Goal: Transaction & Acquisition: Purchase product/service

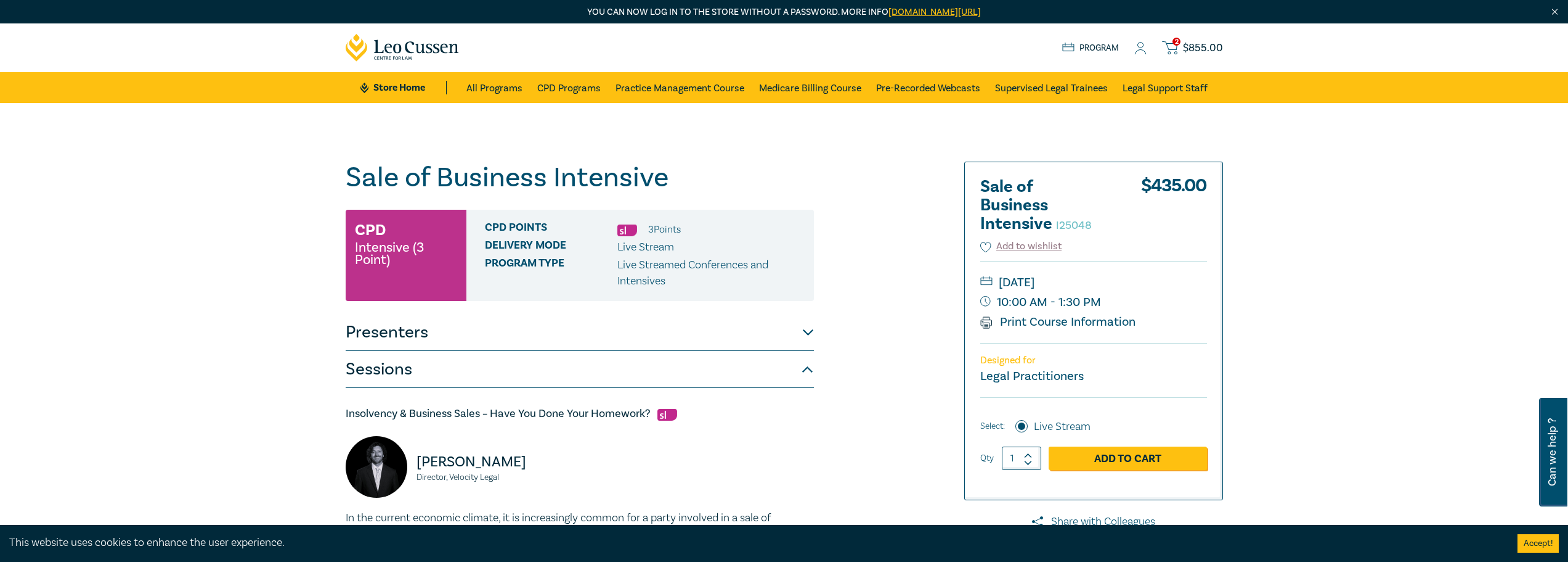
click at [413, 49] on icon at bounding box center [403, 47] width 114 height 27
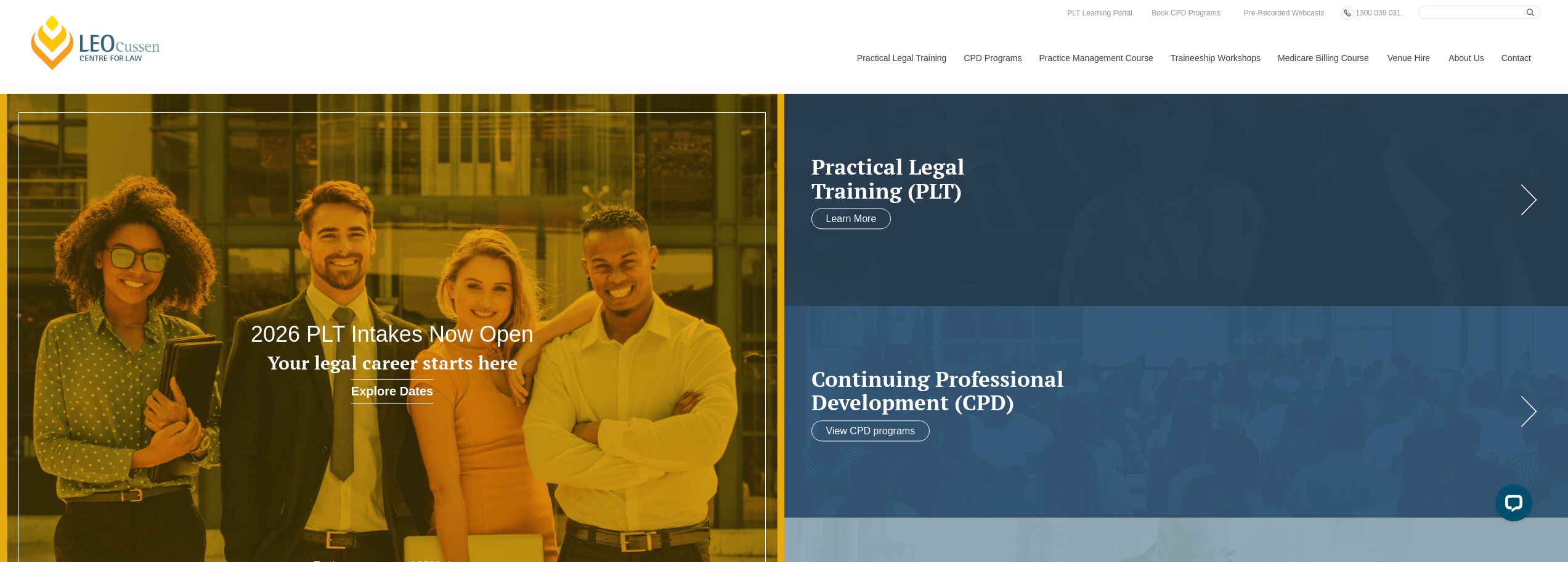
click at [1474, 13] on input "Search here" at bounding box center [1479, 12] width 122 height 13
type input "purchase business"
click at [1529, 12] on icon "submit" at bounding box center [1531, 12] width 8 height 8
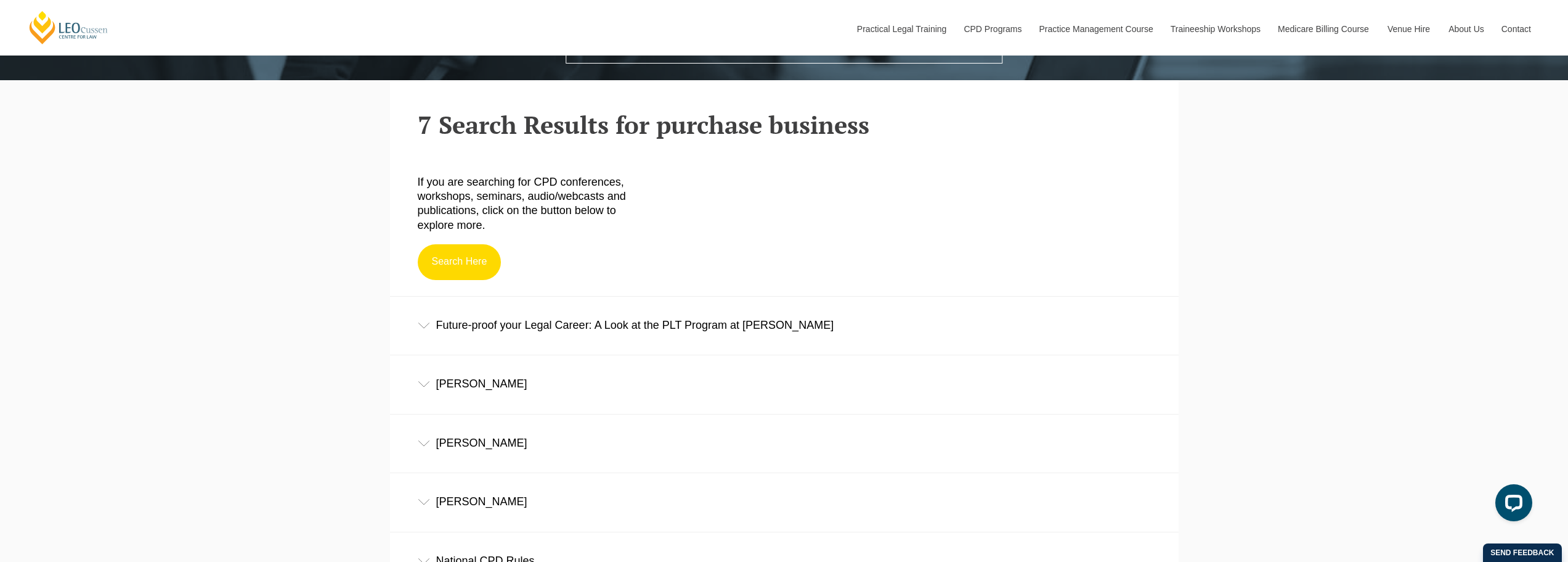
scroll to position [493, 0]
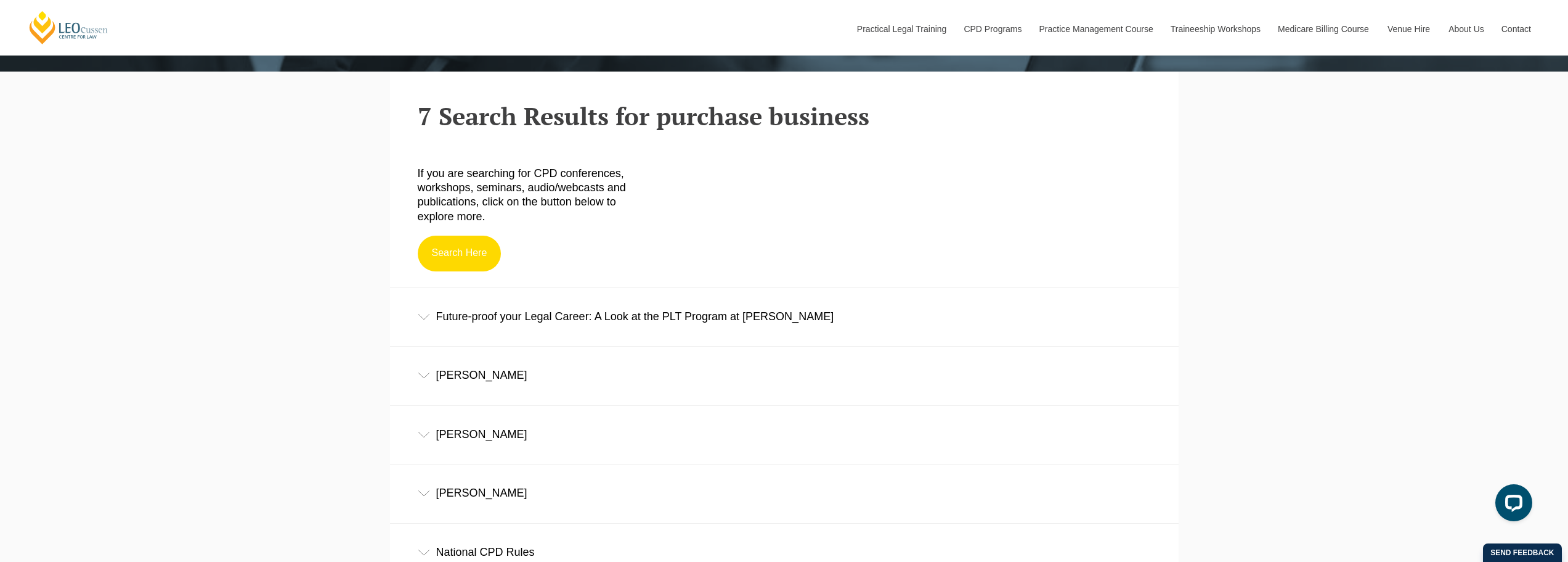
click at [475, 251] on link "Search Here" at bounding box center [459, 253] width 84 height 36
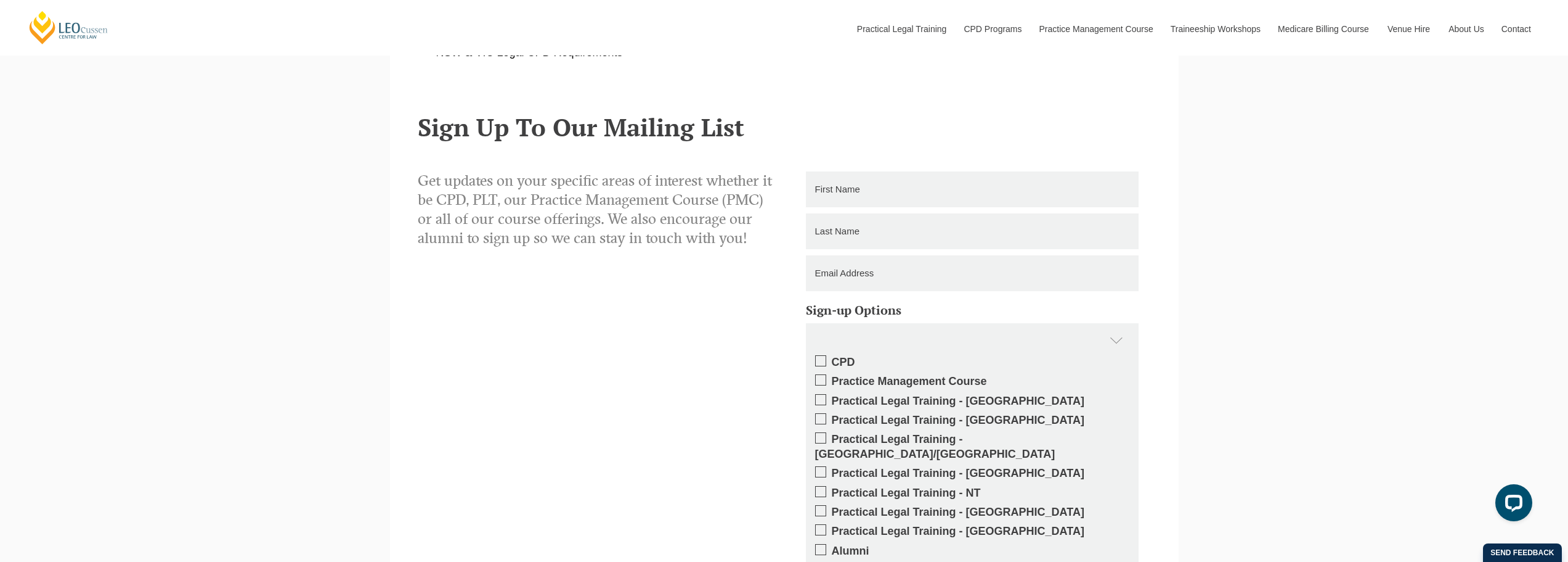
scroll to position [1321, 0]
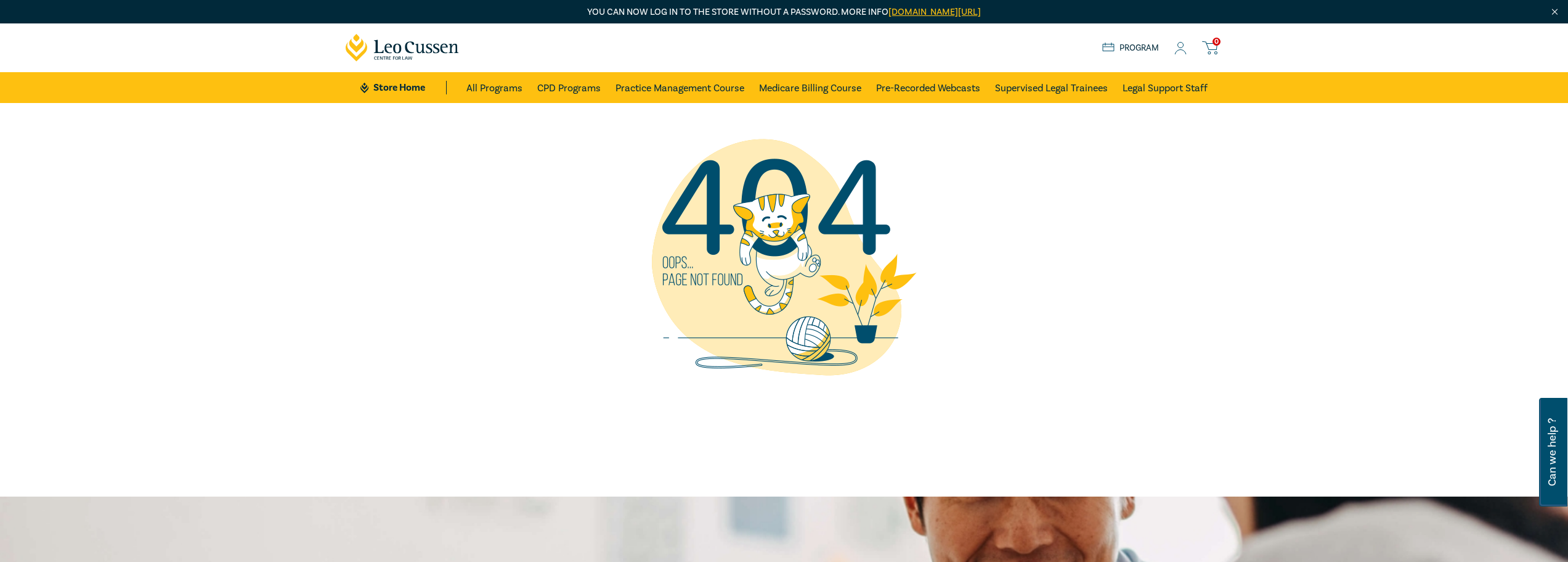
click at [1168, 150] on div at bounding box center [784, 257] width 877 height 308
click at [569, 86] on link "CPD Programs" at bounding box center [569, 87] width 64 height 31
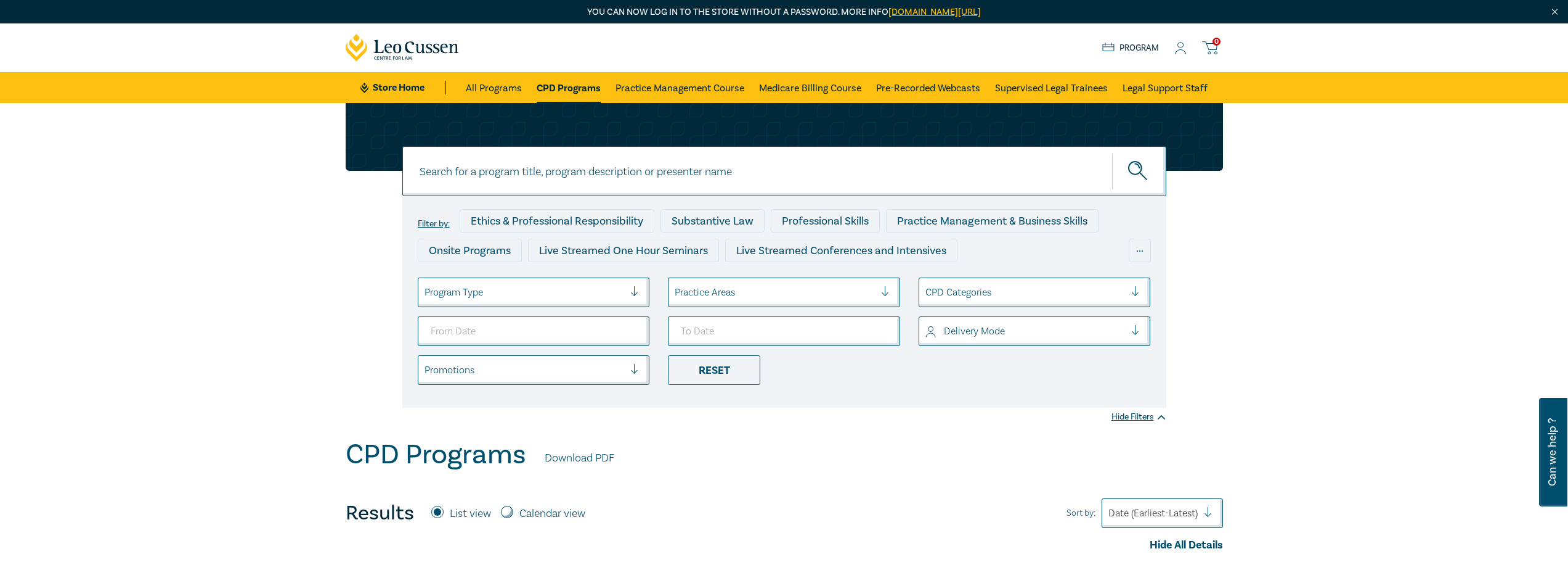
click at [630, 179] on input at bounding box center [784, 171] width 764 height 50
click at [1136, 168] on icon "submit" at bounding box center [1139, 172] width 22 height 22
click at [1136, 167] on icon "submit" at bounding box center [1139, 172] width 22 height 22
click at [1135, 167] on icon "submit" at bounding box center [1139, 172] width 22 height 22
click at [1136, 165] on icon "submit" at bounding box center [1139, 172] width 22 height 22
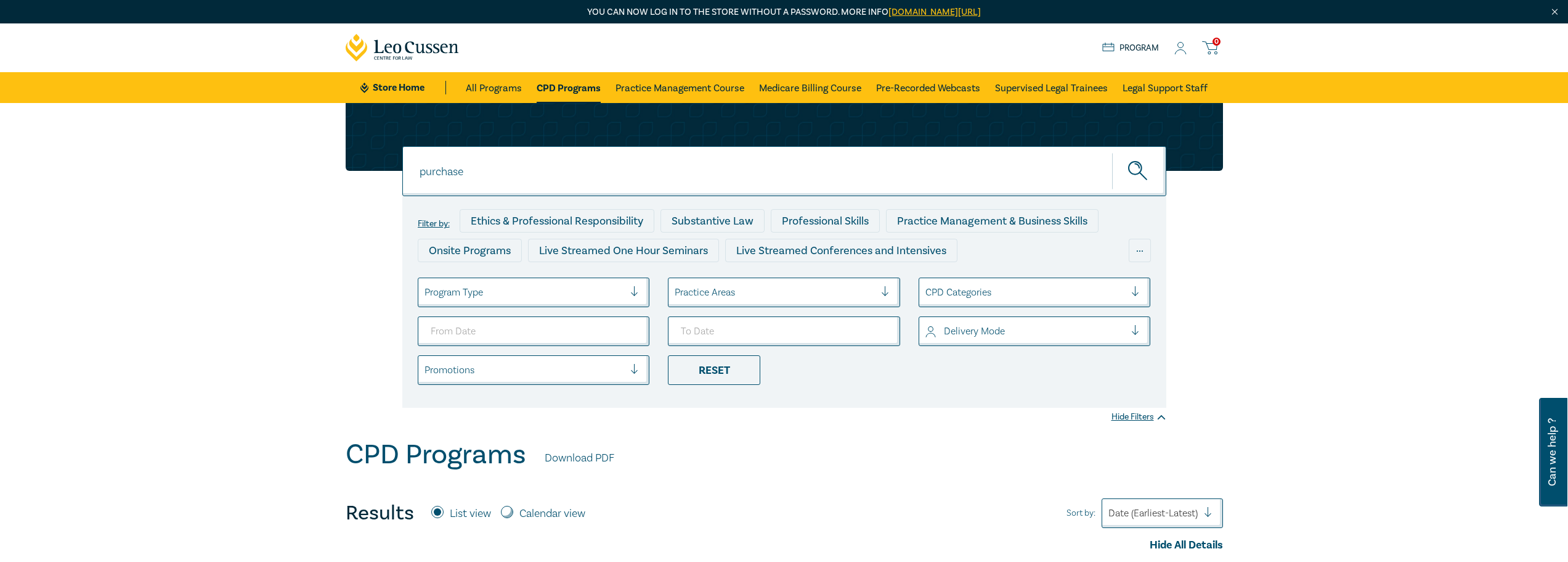
click at [475, 170] on input "purchase" at bounding box center [784, 171] width 764 height 50
drag, startPoint x: 472, startPoint y: 170, endPoint x: 395, endPoint y: 170, distance: 77.0
click at [395, 170] on div "purchase purchase purchase Filter by: Ethics & Professional Responsibility Subs…" at bounding box center [784, 254] width 892 height 304
click at [1131, 167] on icon "submit" at bounding box center [1139, 172] width 22 height 22
click at [1136, 169] on icon "submit" at bounding box center [1139, 172] width 22 height 22
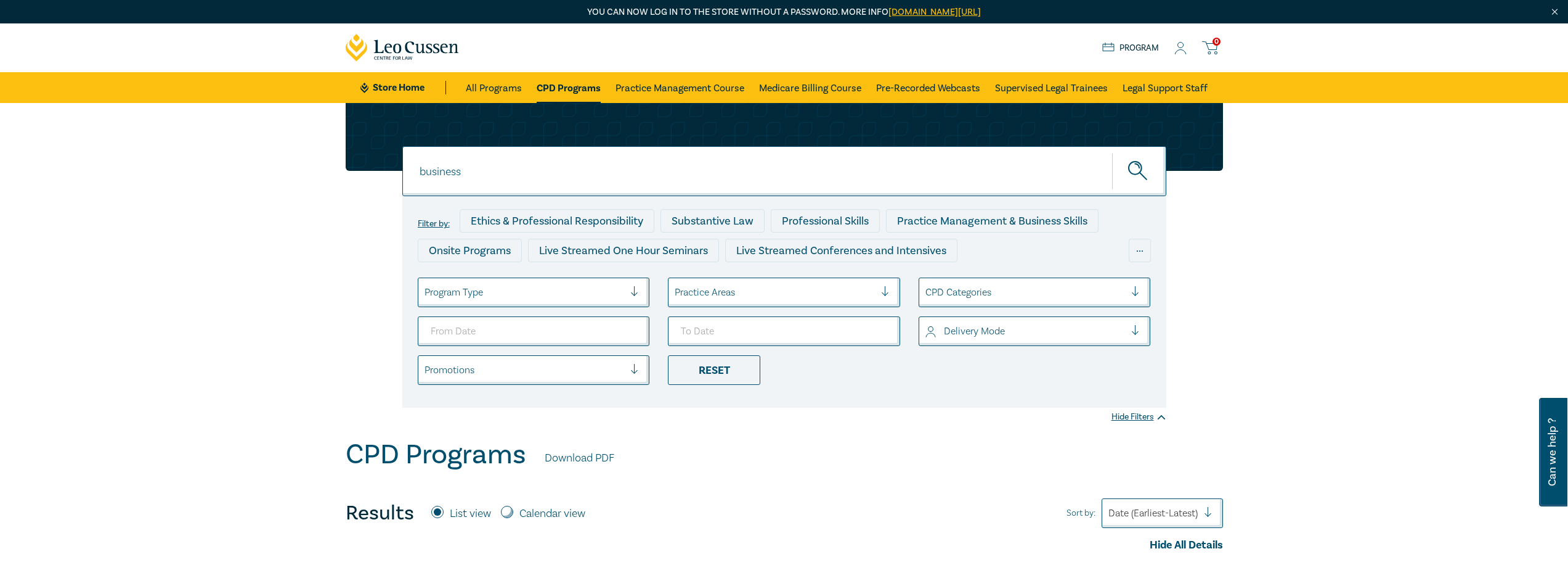
click at [1136, 168] on icon "submit" at bounding box center [1139, 172] width 22 height 22
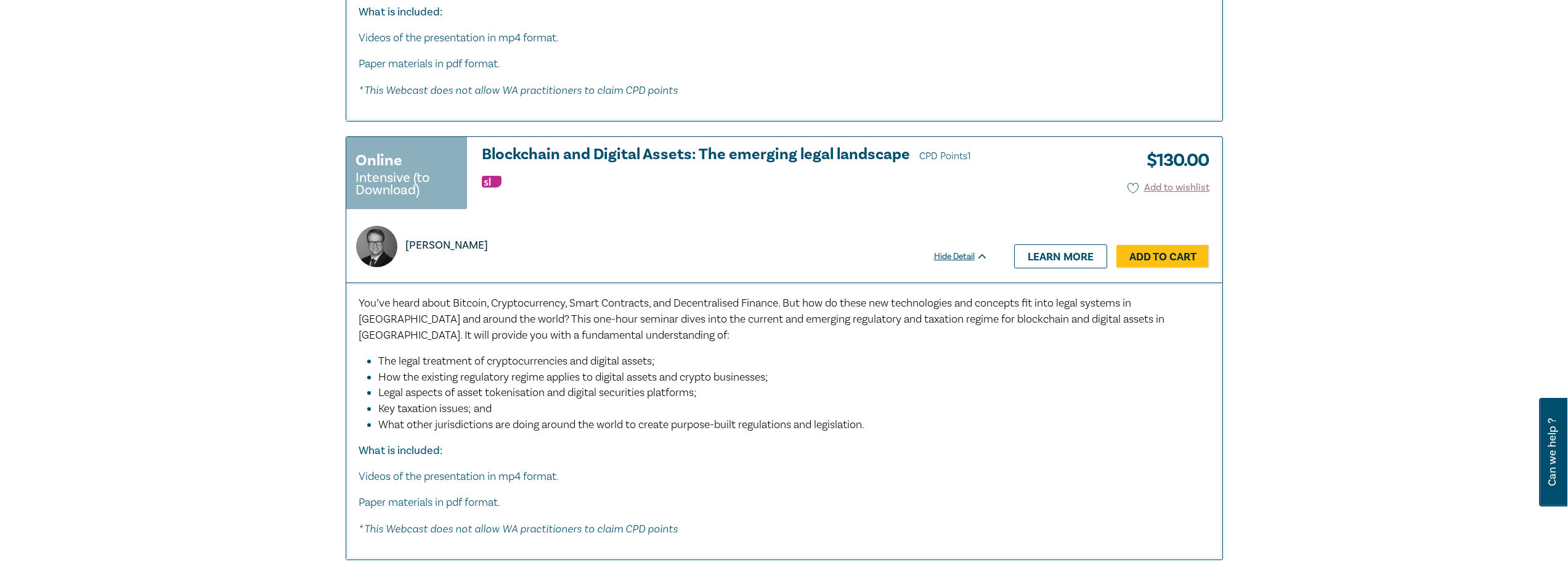
scroll to position [6597, 0]
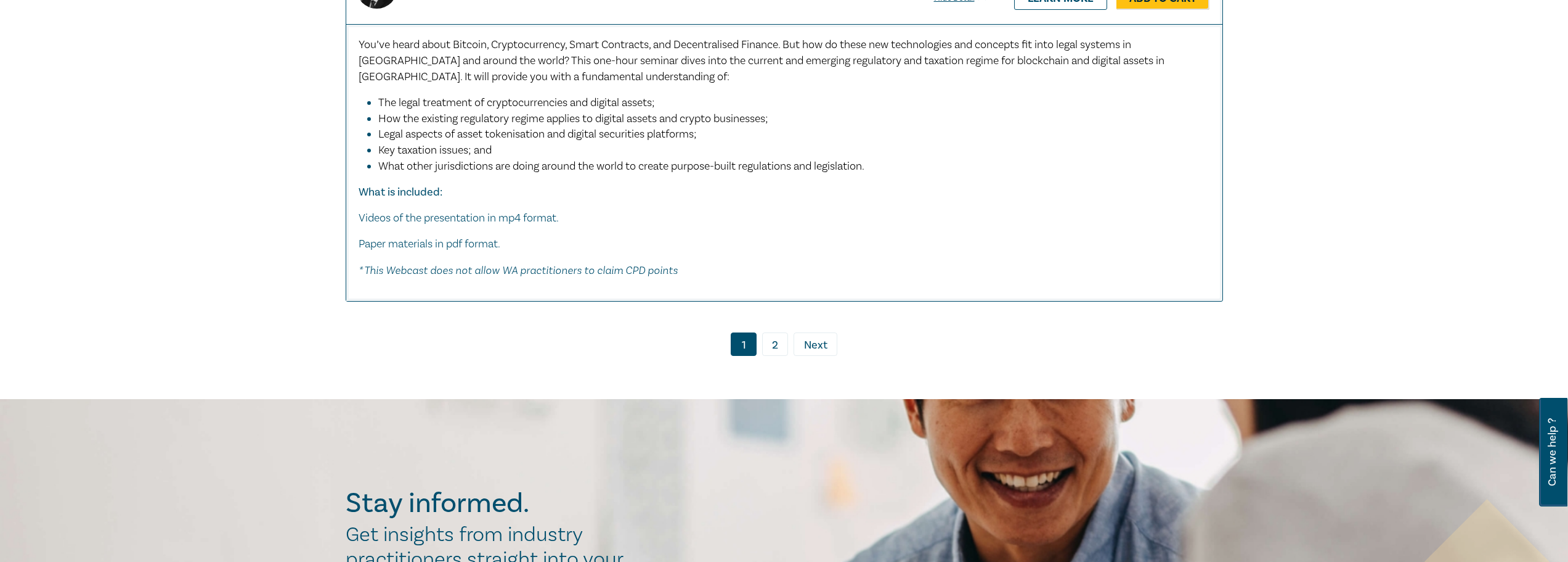
click at [815, 347] on span "Next" at bounding box center [816, 345] width 23 height 16
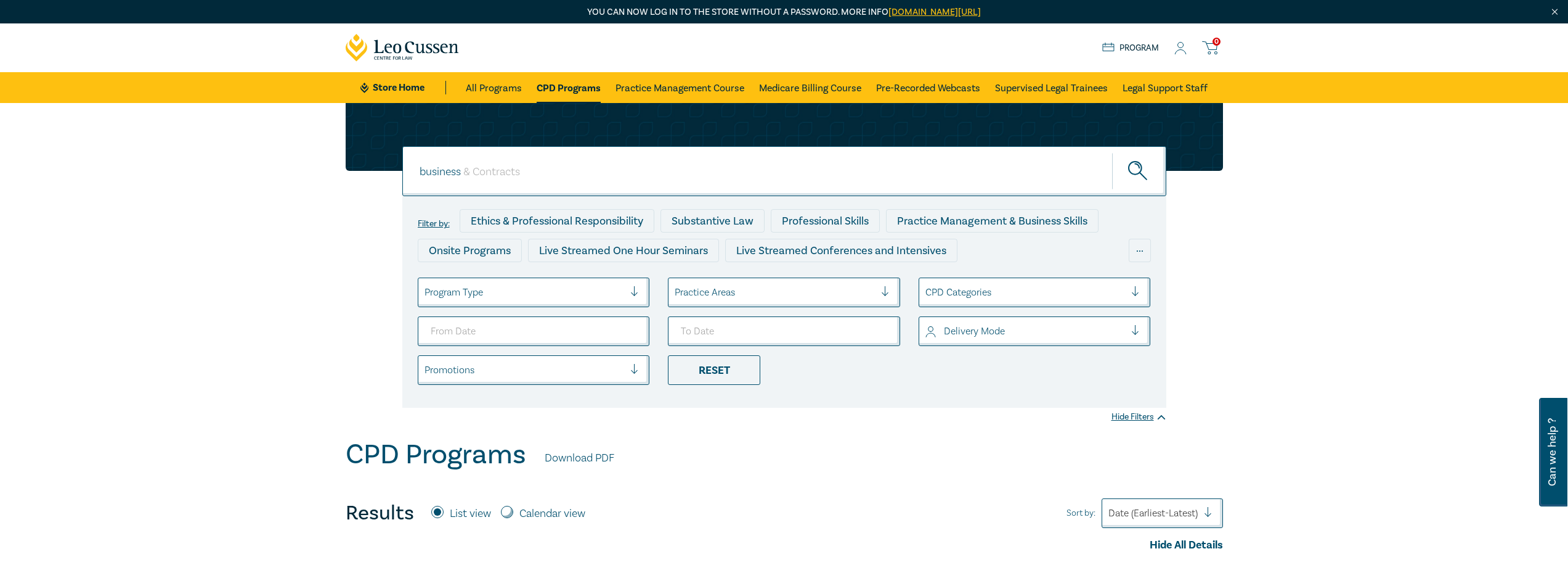
drag, startPoint x: 463, startPoint y: 172, endPoint x: 367, endPoint y: 170, distance: 96.0
click at [367, 170] on div "business business business Filter by: Ethics & Professional Responsibility Subs…" at bounding box center [784, 254] width 892 height 304
type input "settlement"
click at [1135, 166] on icon "submit" at bounding box center [1139, 172] width 22 height 22
click at [1136, 166] on icon "submit" at bounding box center [1139, 172] width 22 height 22
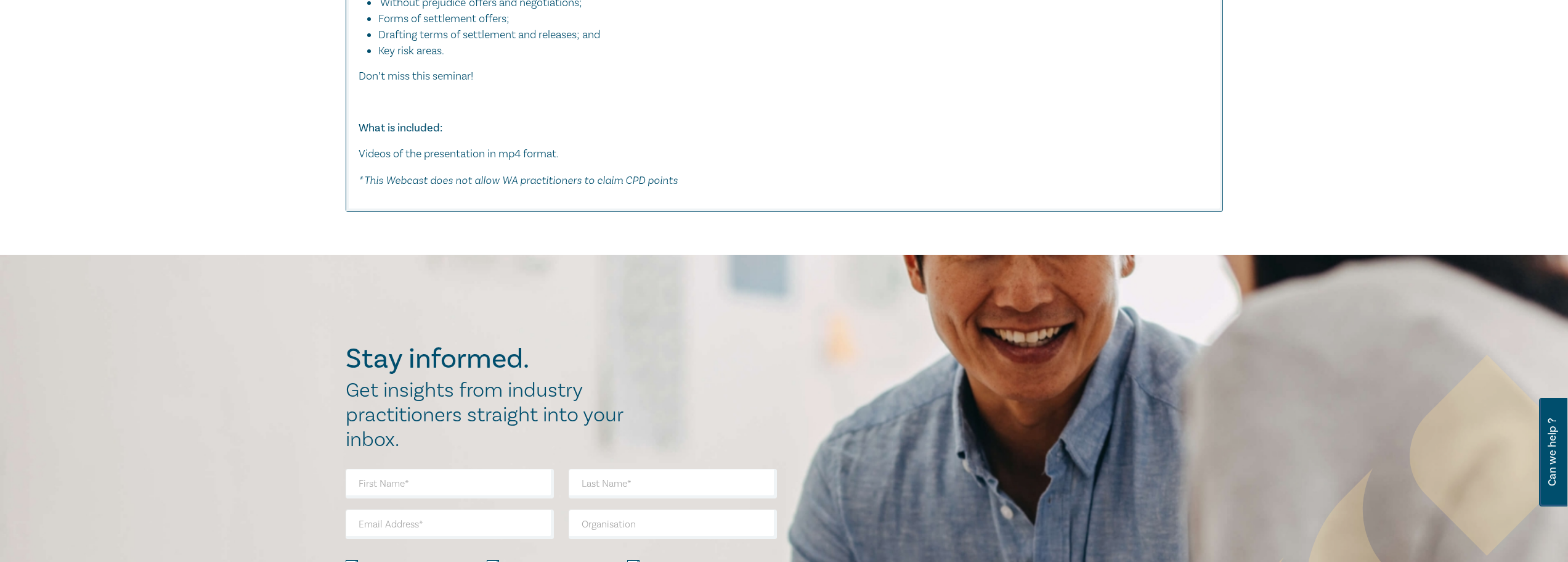
scroll to position [6412, 0]
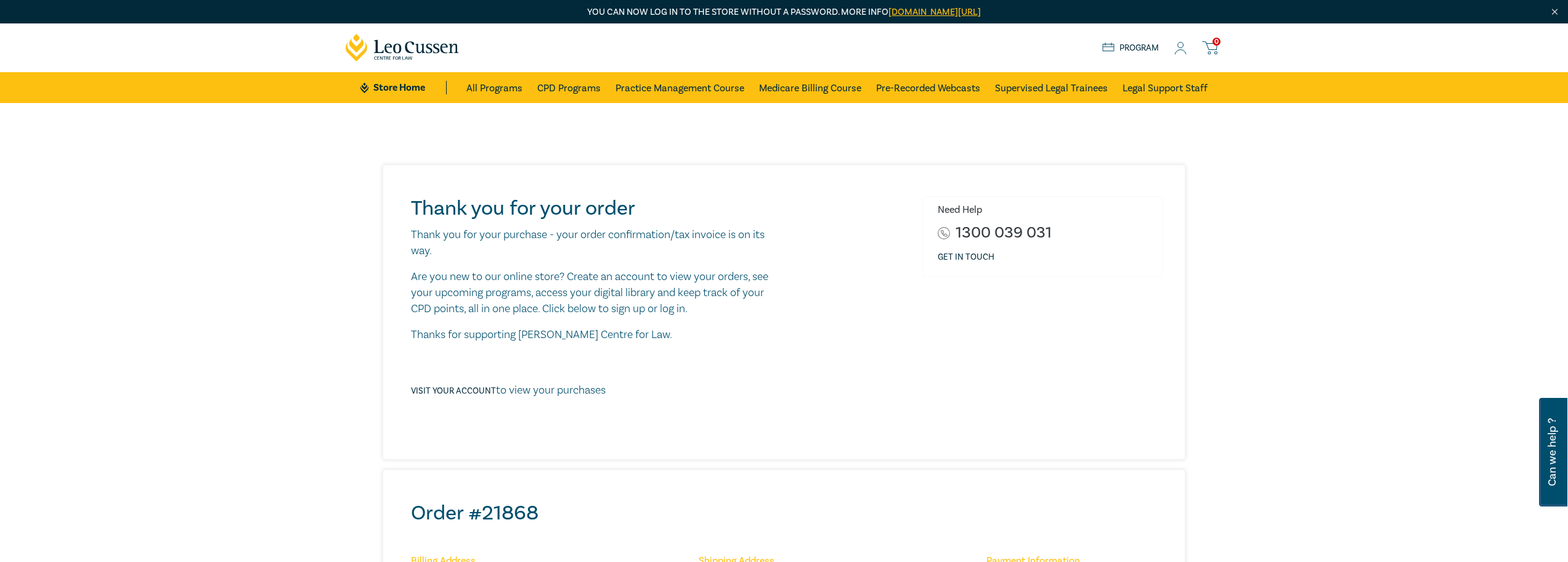
drag, startPoint x: 900, startPoint y: 133, endPoint x: 905, endPoint y: 128, distance: 7.1
click at [1149, 89] on link "Legal Support Staff" at bounding box center [1165, 87] width 85 height 31
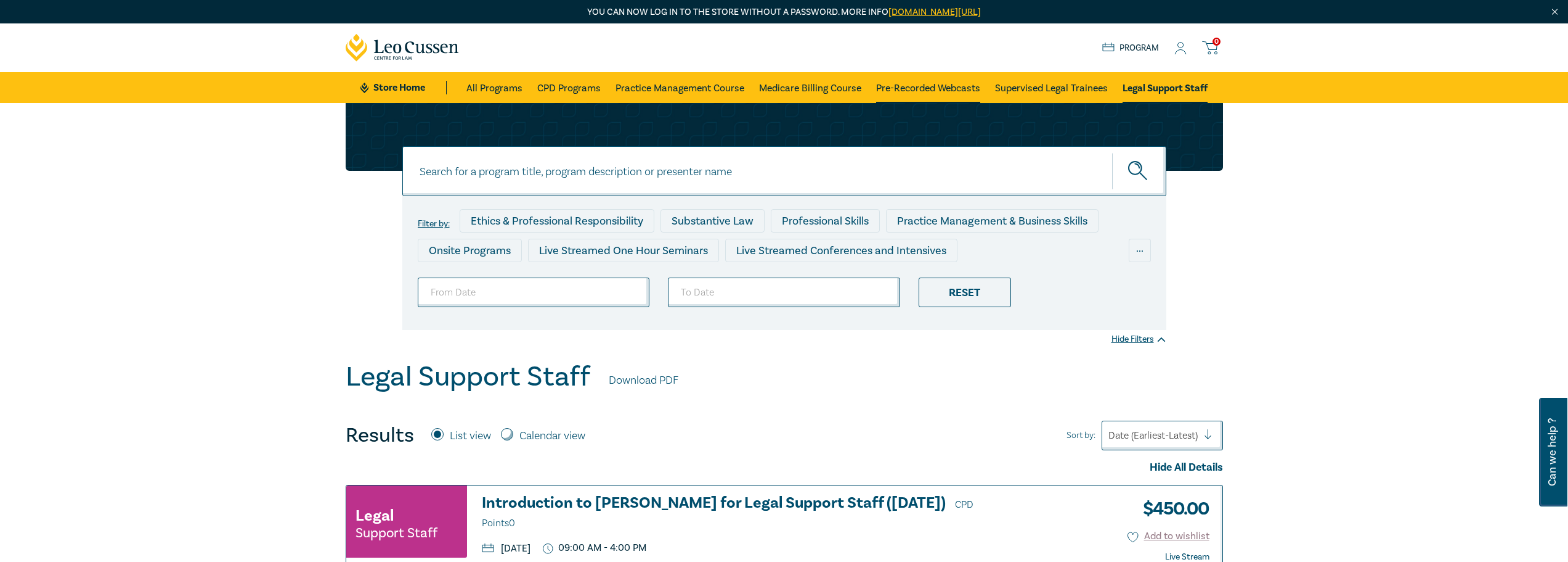
click at [920, 85] on link "Pre-Recorded Webcasts" at bounding box center [929, 87] width 104 height 31
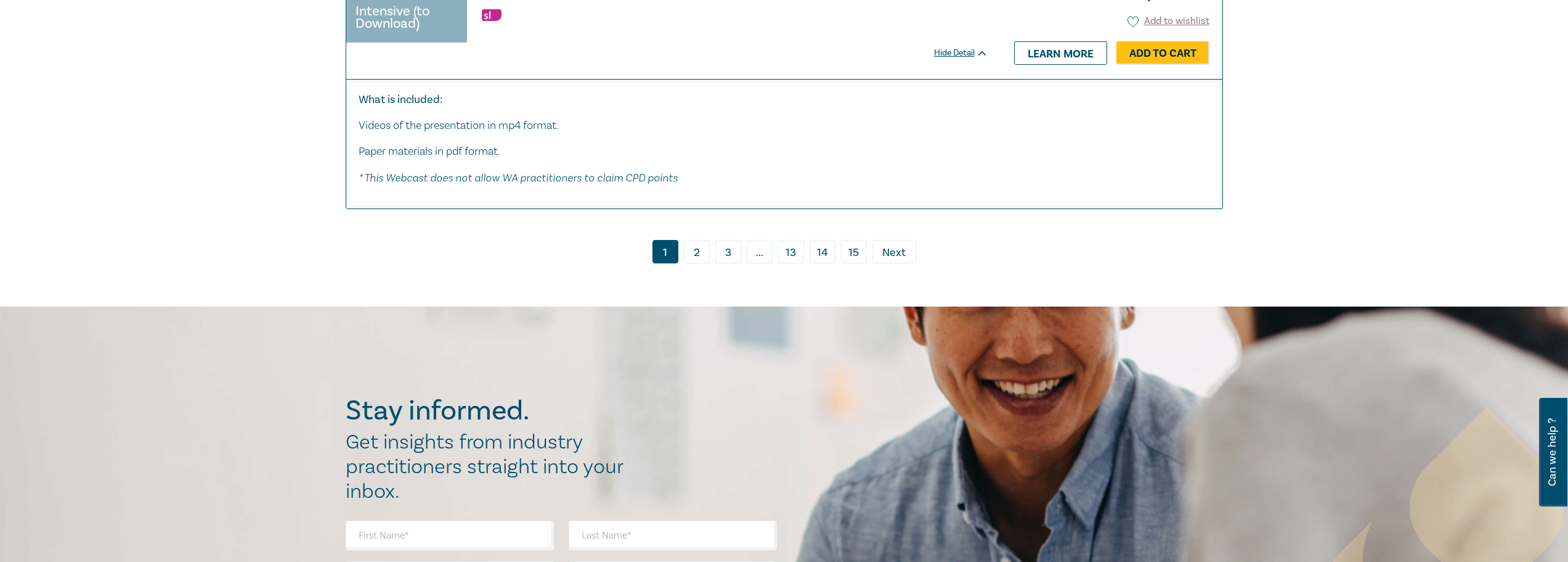
scroll to position [6721, 0]
